Goal: Entertainment & Leisure: Consume media (video, audio)

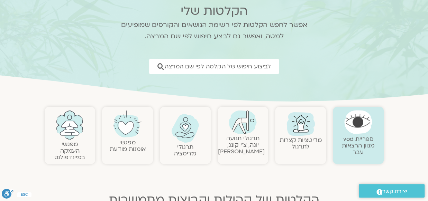
scroll to position [53, 0]
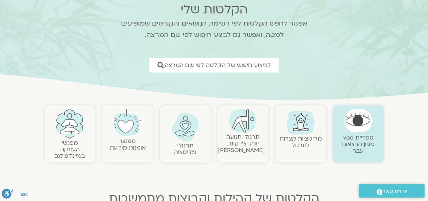
click at [56, 138] on link at bounding box center [70, 124] width 44 height 30
click at [63, 139] on link "מפגשי העמקה במיינדפולנס" at bounding box center [69, 149] width 31 height 21
click at [72, 139] on link "מפגשי העמקה במיינדפולנס" at bounding box center [69, 149] width 31 height 21
click at [71, 145] on link "מפגשי העמקה במיינדפולנס" at bounding box center [69, 149] width 31 height 21
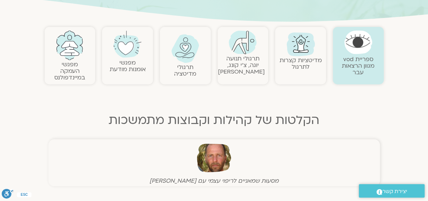
scroll to position [133, 0]
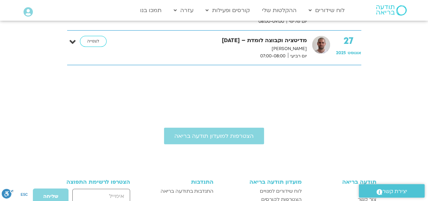
scroll to position [862, 0]
click at [89, 41] on link "לצפייה" at bounding box center [93, 41] width 27 height 11
